Goal: Information Seeking & Learning: Learn about a topic

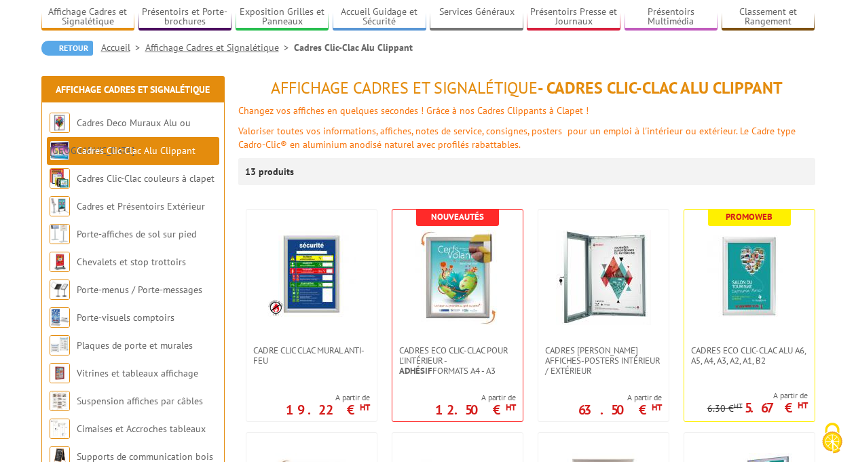
scroll to position [109, 0]
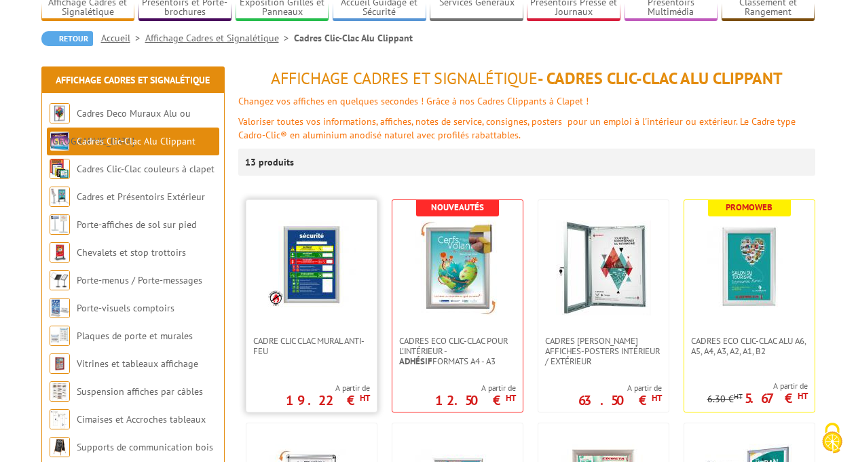
click at [325, 261] on img at bounding box center [311, 265] width 88 height 88
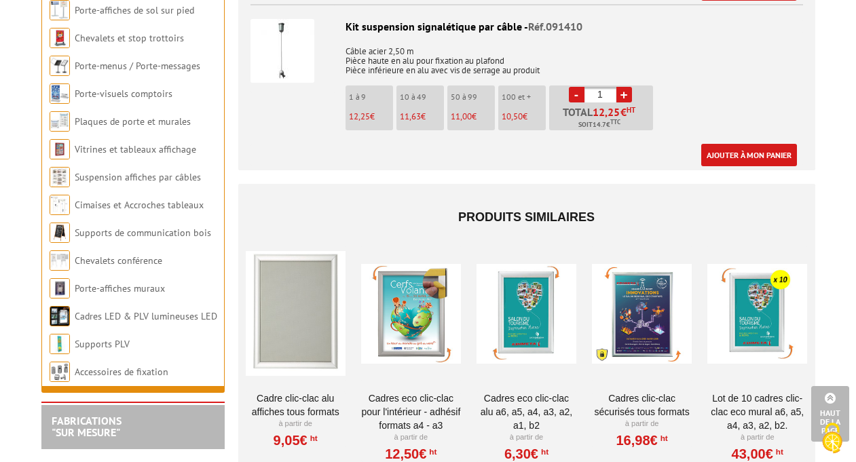
scroll to position [2579, 0]
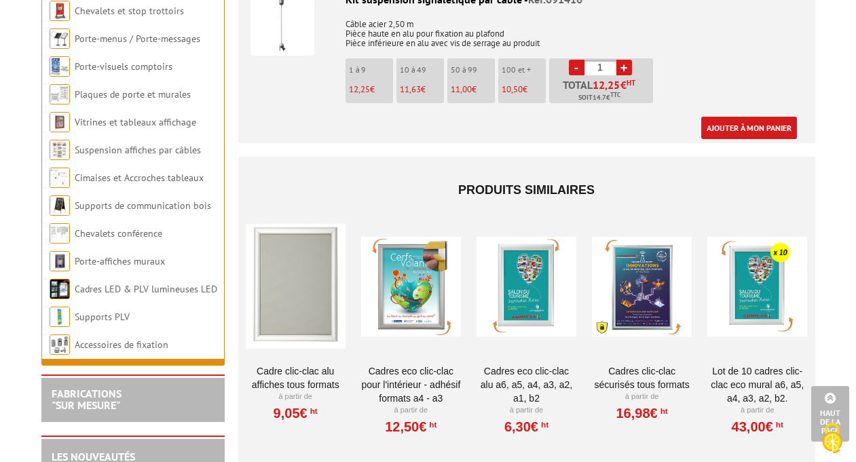
click at [756, 364] on link "Lot de 10 cadres Clic-Clac Eco mural A6, A5, A4, A3, A2, B2." at bounding box center [757, 384] width 100 height 41
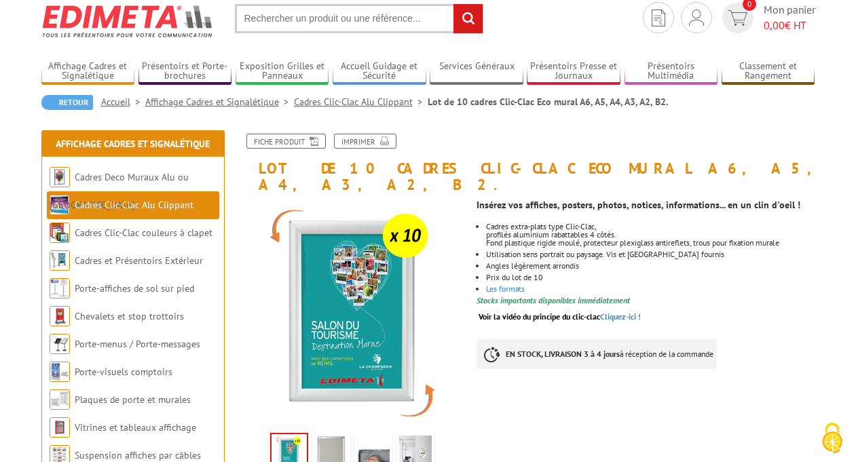
scroll to position [18, 0]
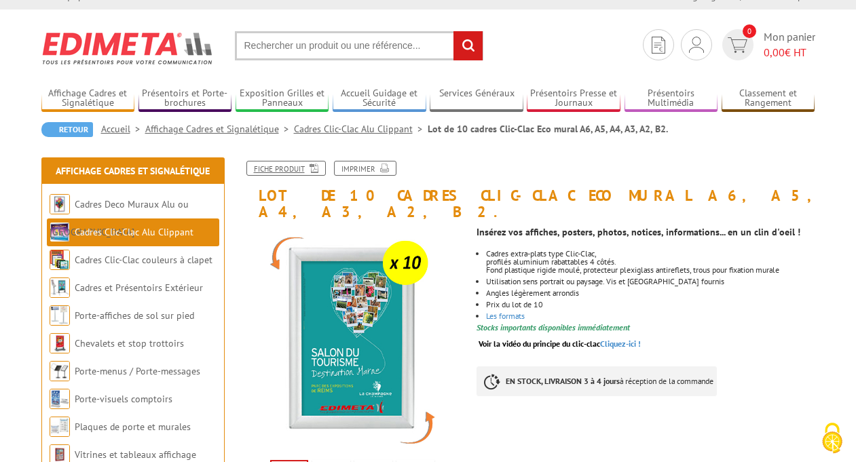
click at [280, 165] on link "Fiche produit" at bounding box center [285, 168] width 79 height 15
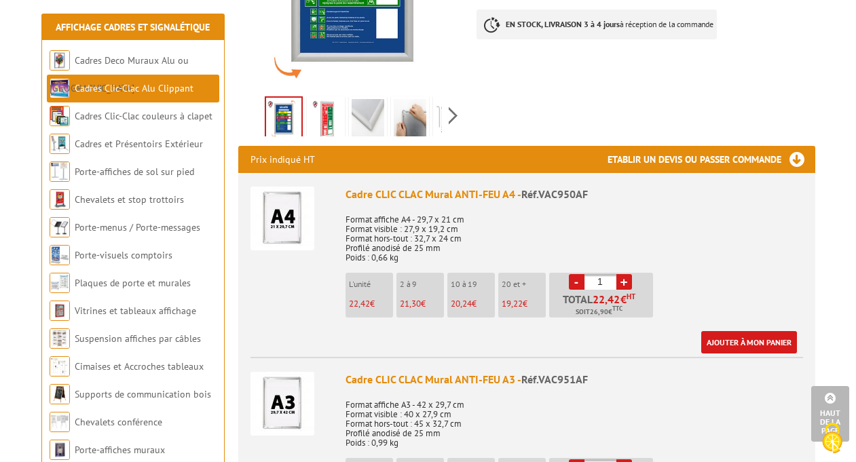
scroll to position [353, 0]
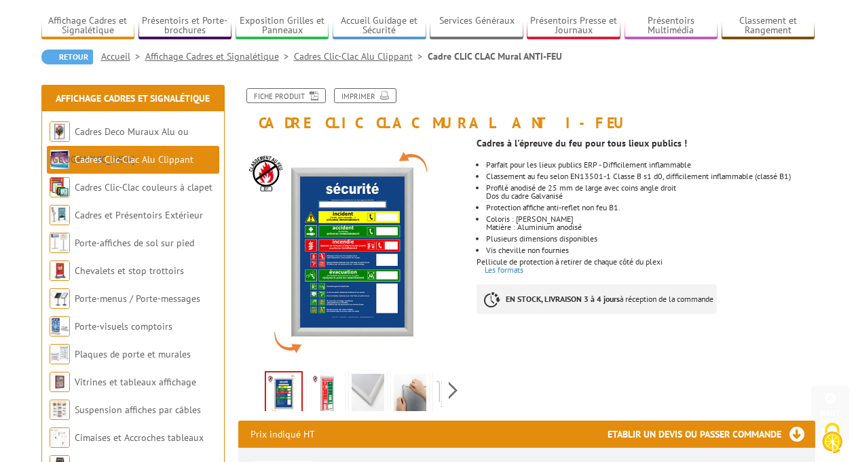
scroll to position [72, 0]
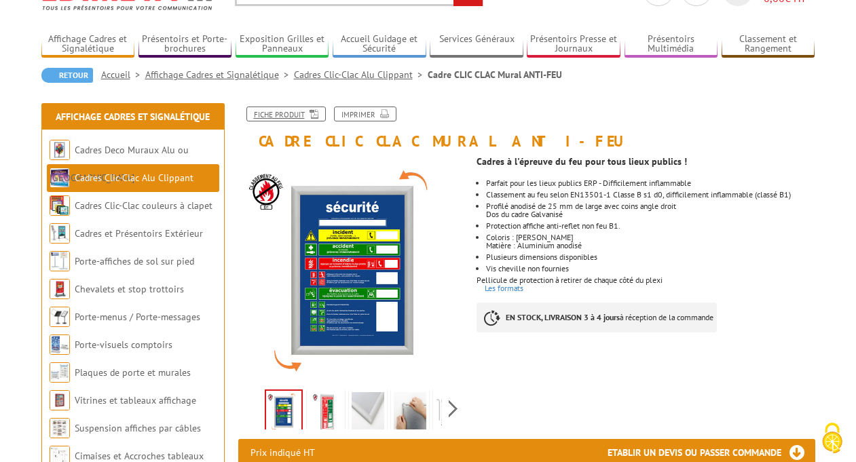
click at [277, 109] on link "Fiche produit" at bounding box center [285, 114] width 79 height 15
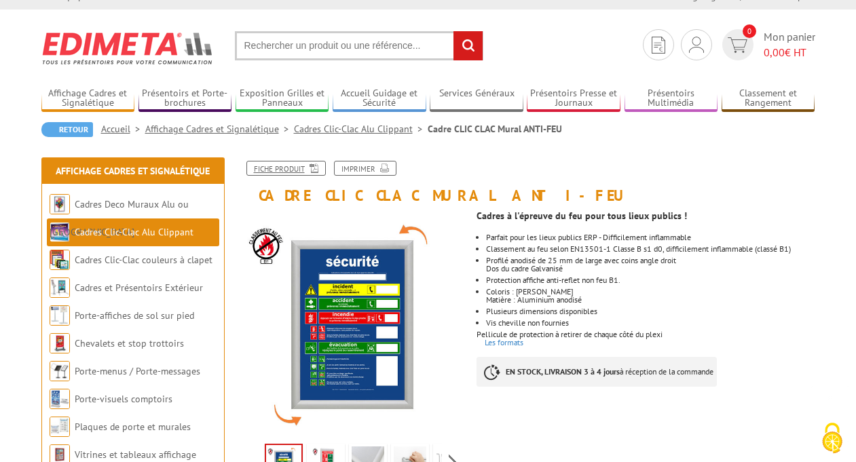
scroll to position [0, 0]
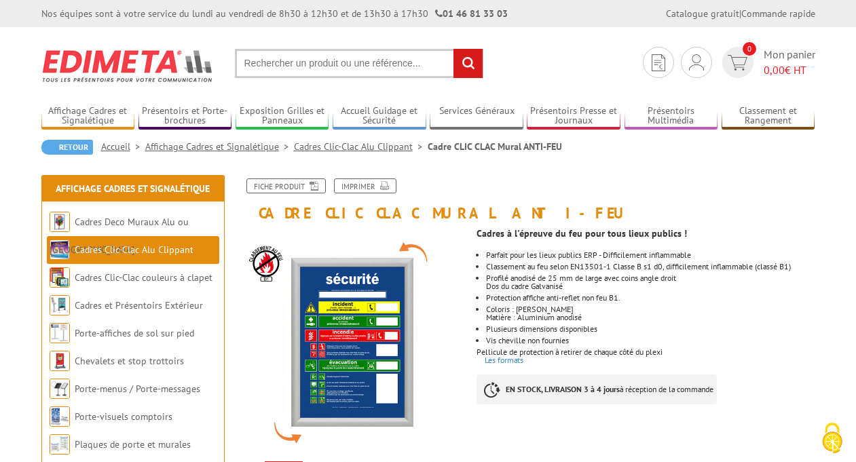
click at [270, 67] on input "text" at bounding box center [359, 63] width 248 height 29
type input "cadre cristal sign"
click at [468, 61] on input "rechercher" at bounding box center [467, 63] width 29 height 29
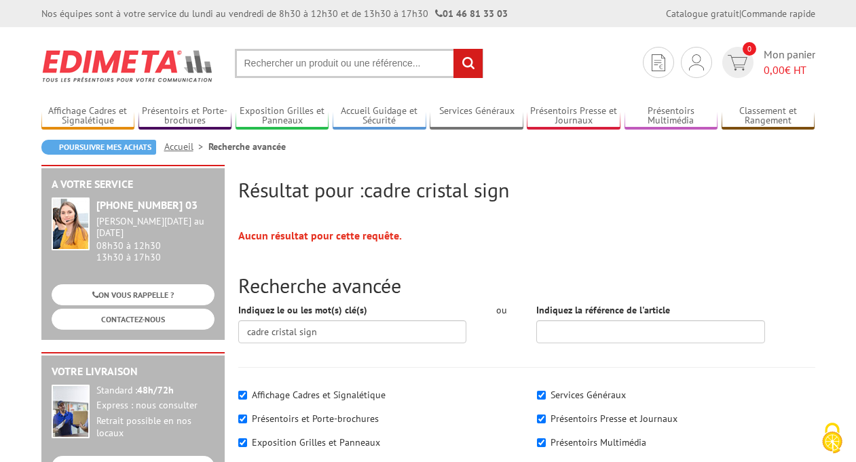
click at [267, 59] on input "text" at bounding box center [359, 63] width 248 height 29
type input "cristal sign"
click at [470, 64] on input "rechercher" at bounding box center [467, 63] width 29 height 29
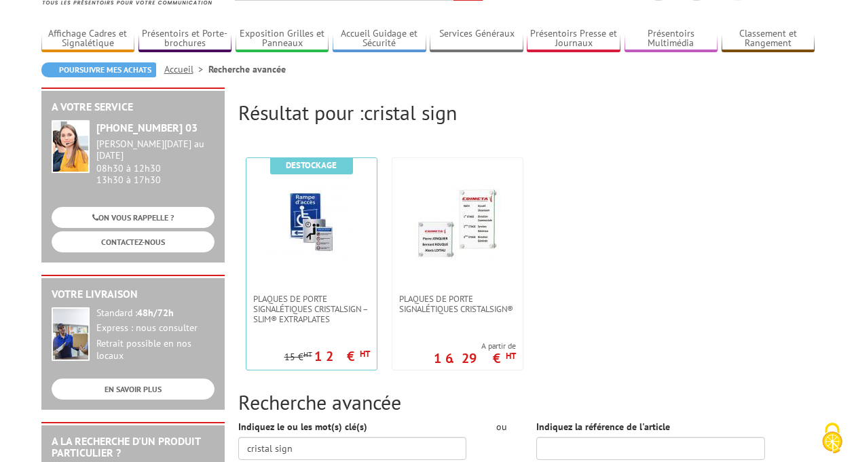
scroll to position [81, 0]
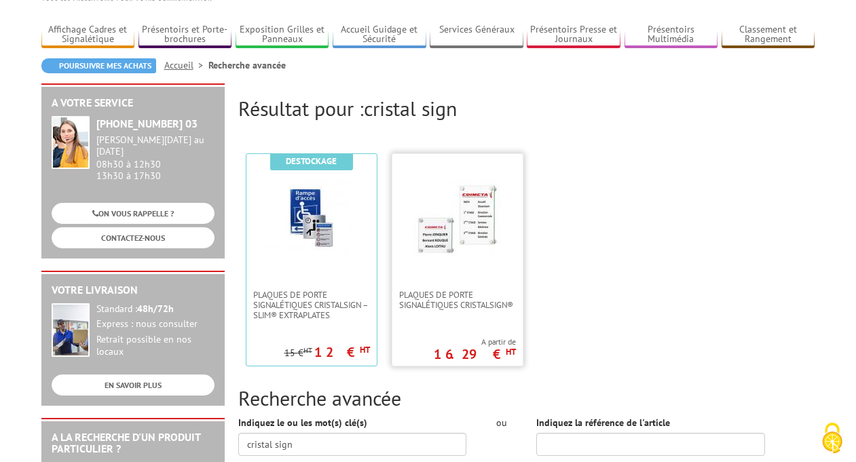
click at [468, 252] on img at bounding box center [457, 218] width 88 height 88
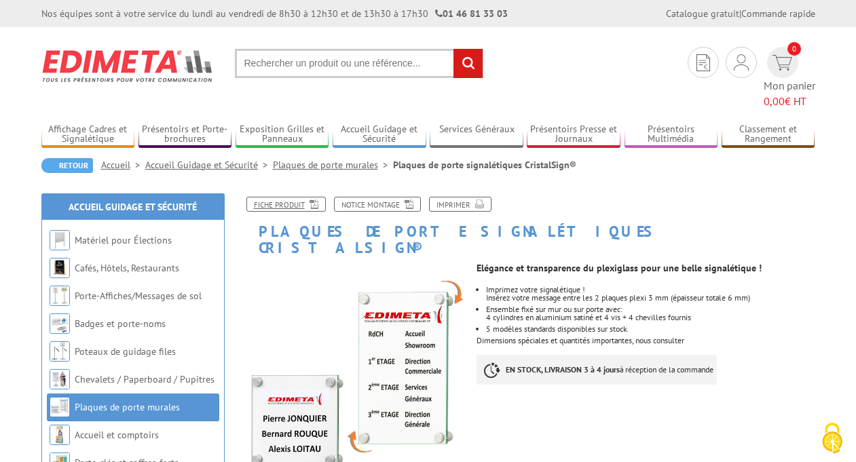
click at [283, 197] on link "Fiche produit" at bounding box center [285, 204] width 79 height 15
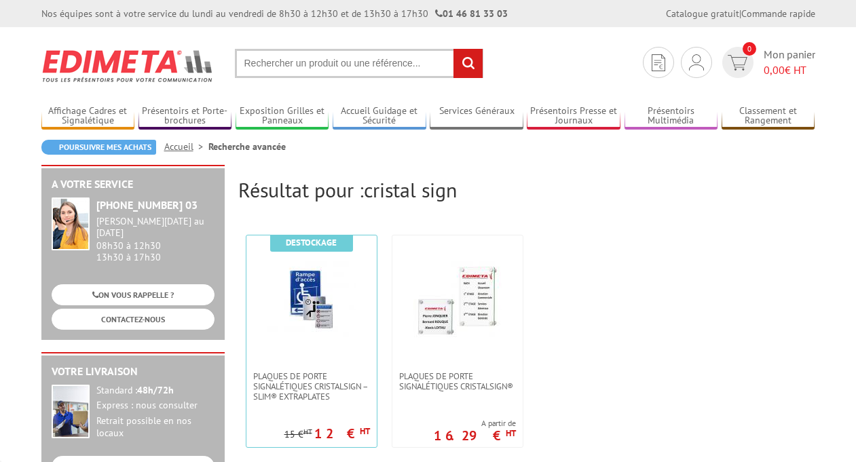
scroll to position [81, 0]
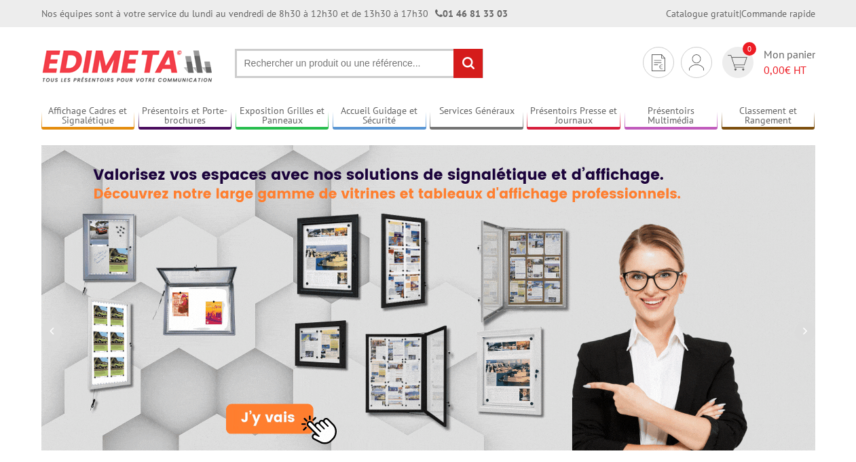
click at [286, 61] on input "text" at bounding box center [359, 63] width 248 height 29
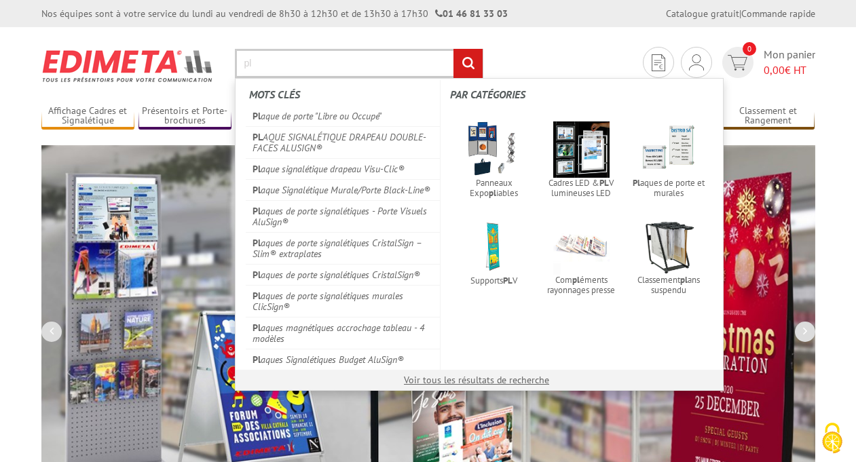
type input "p"
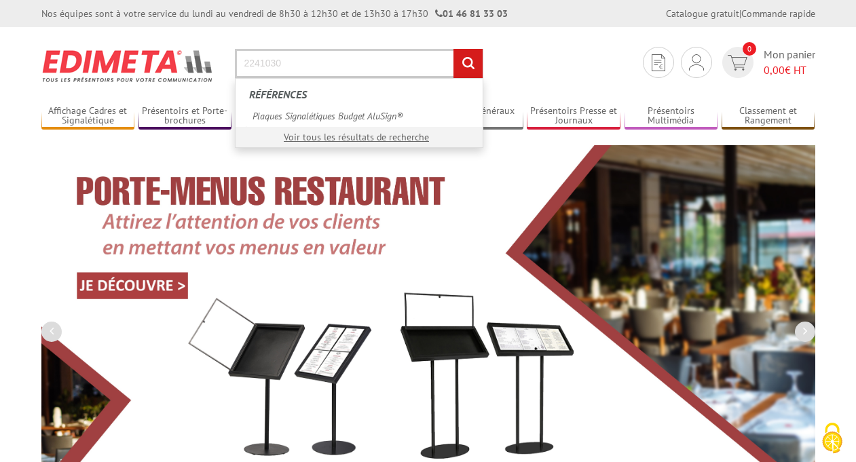
type input "2241030"
click at [470, 55] on input "rechercher" at bounding box center [467, 63] width 29 height 29
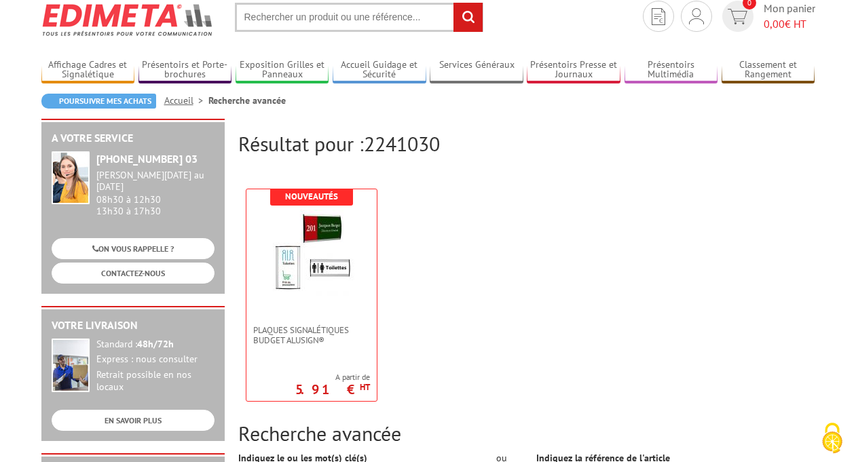
scroll to position [54, 0]
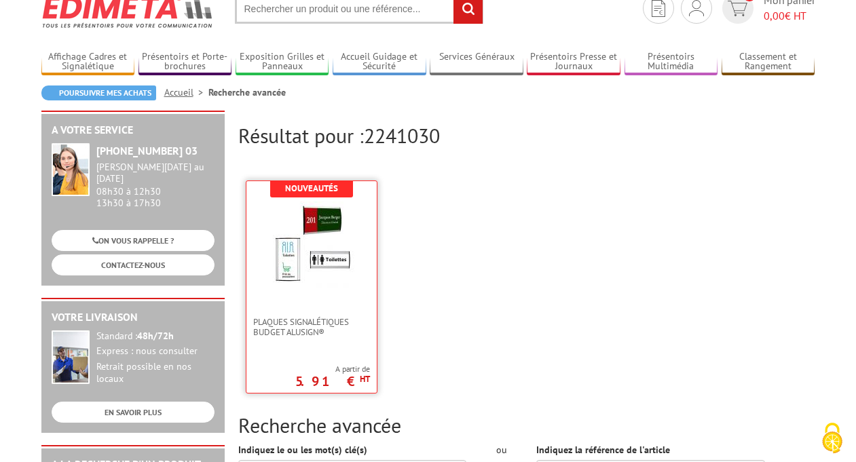
click at [340, 255] on img at bounding box center [311, 246] width 88 height 88
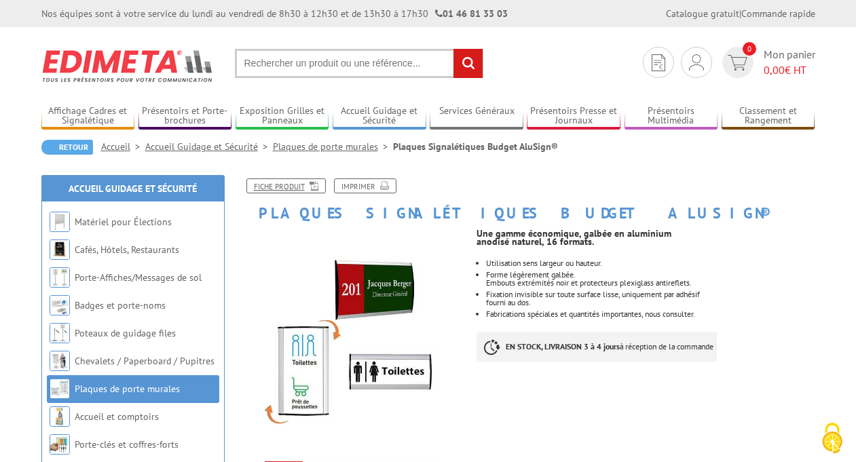
click at [273, 183] on link "Fiche produit" at bounding box center [285, 186] width 79 height 15
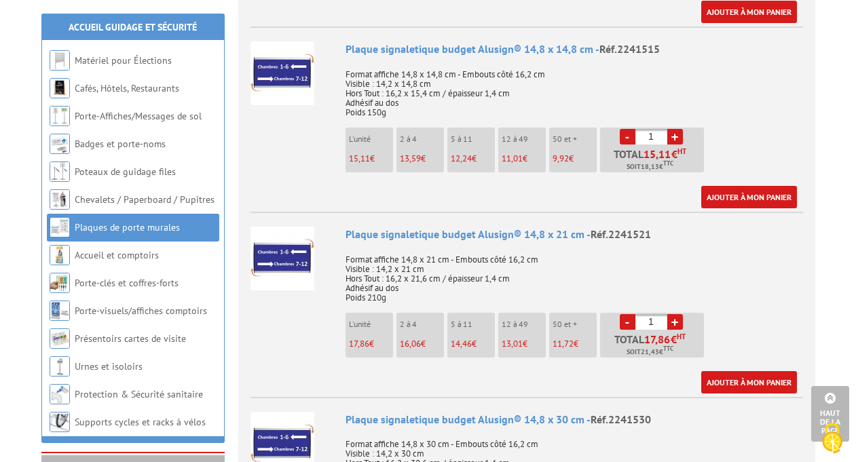
scroll to position [2923, 0]
